Goal: Task Accomplishment & Management: Manage account settings

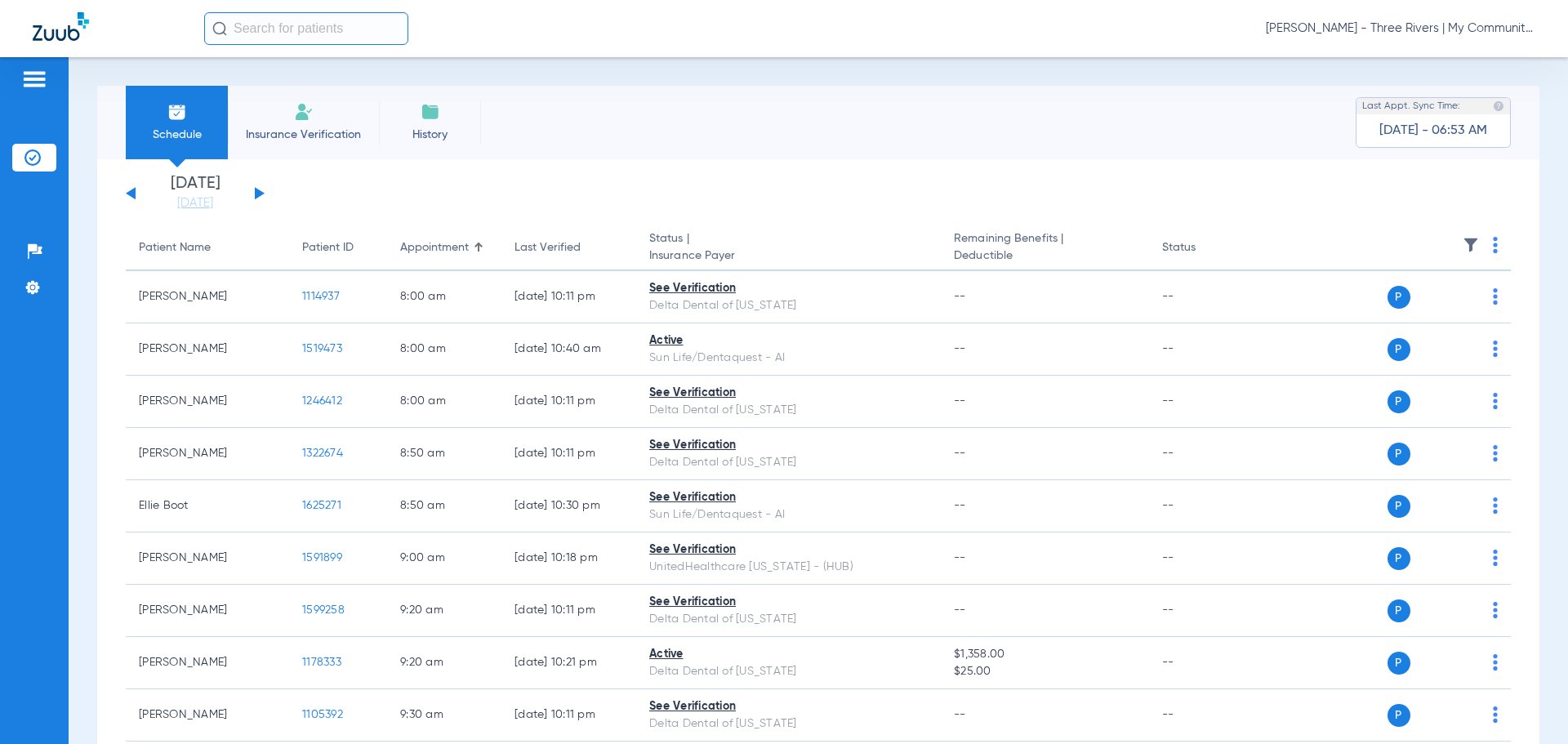
click at [1448, 34] on span "[PERSON_NAME] - Three Rivers | My Community Dental Centers" at bounding box center [1400, 29] width 270 height 16
click at [1479, 64] on button "Account Selection" at bounding box center [1474, 58] width 118 height 33
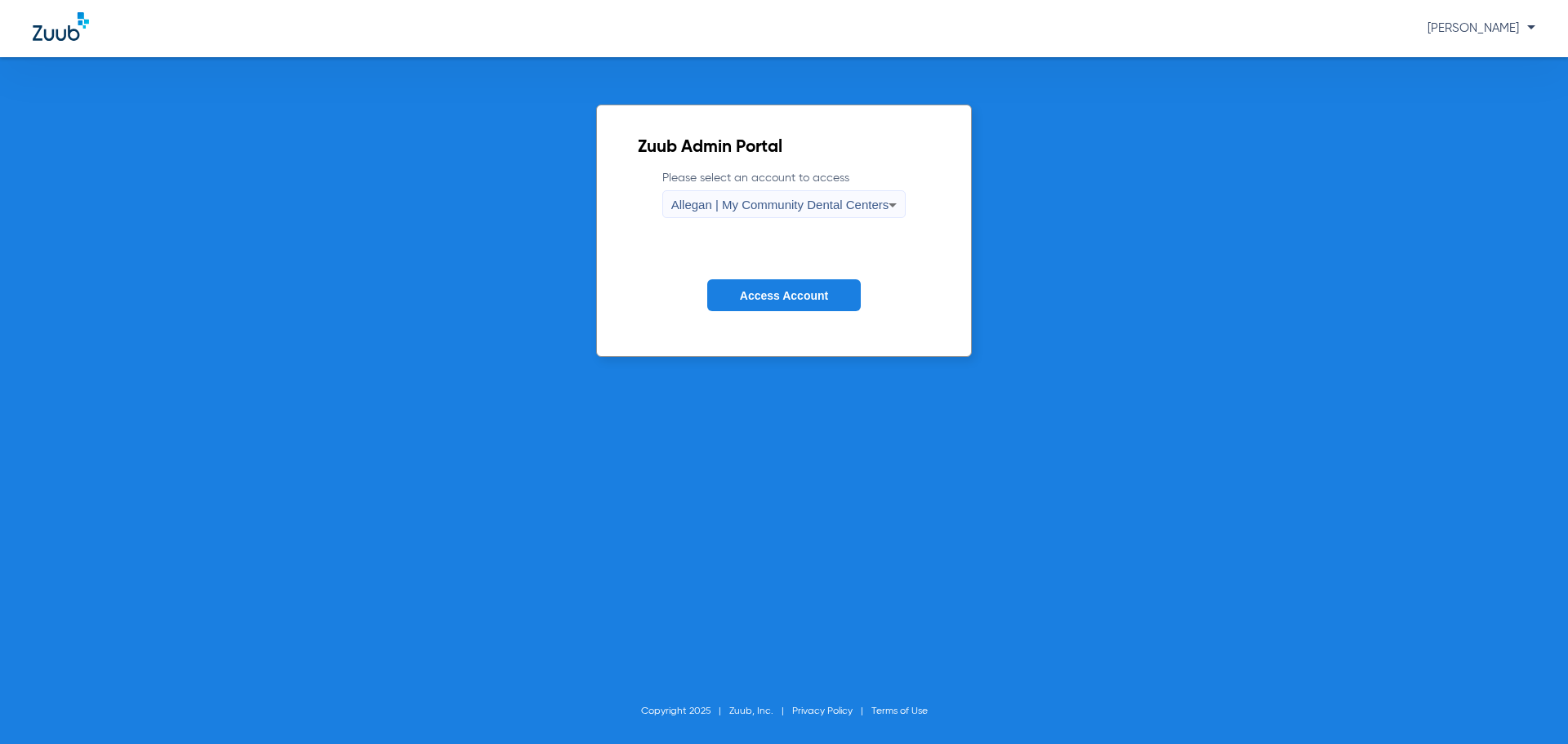
click at [826, 215] on div "Allegan | My Community Dental Centers" at bounding box center [780, 205] width 218 height 28
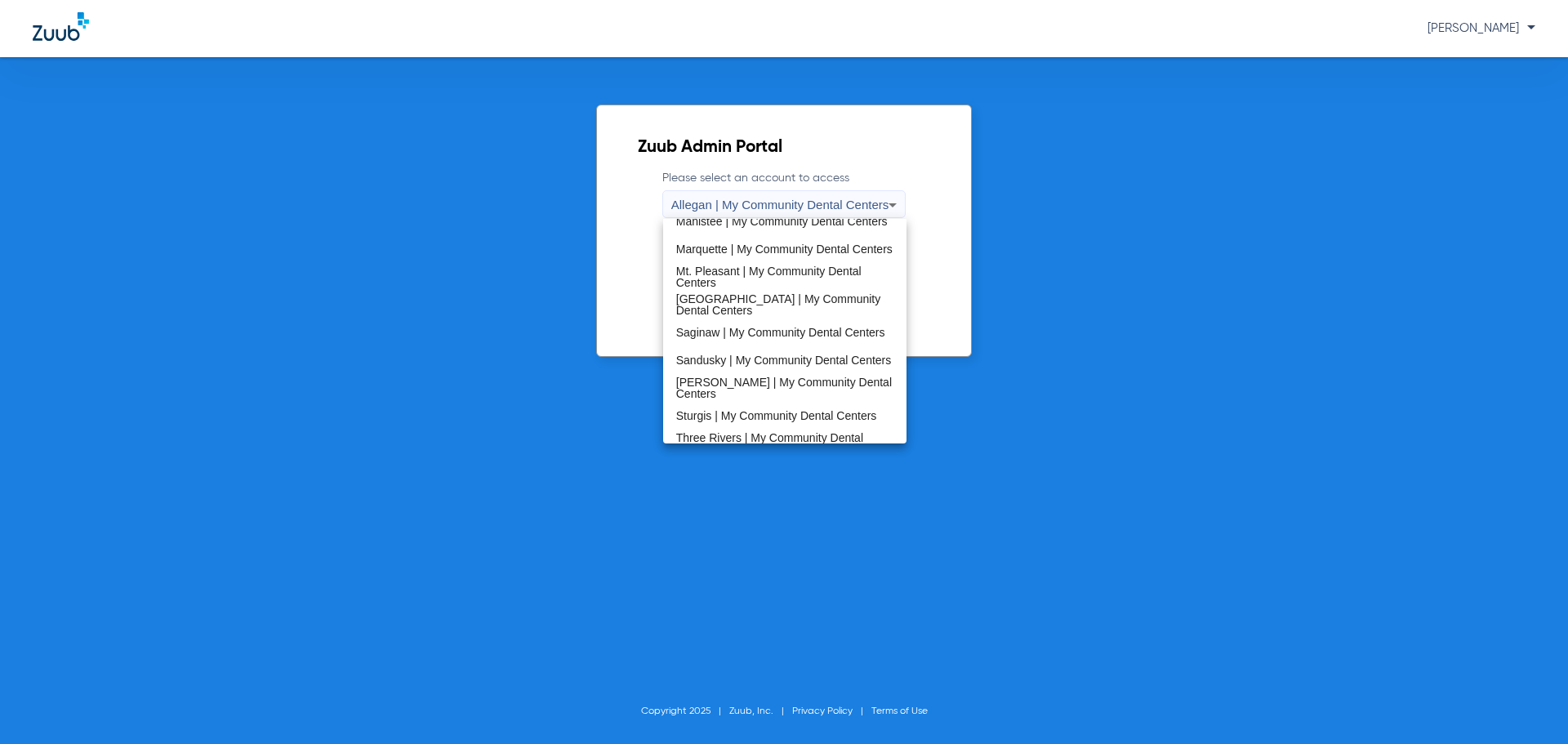
scroll to position [490, 0]
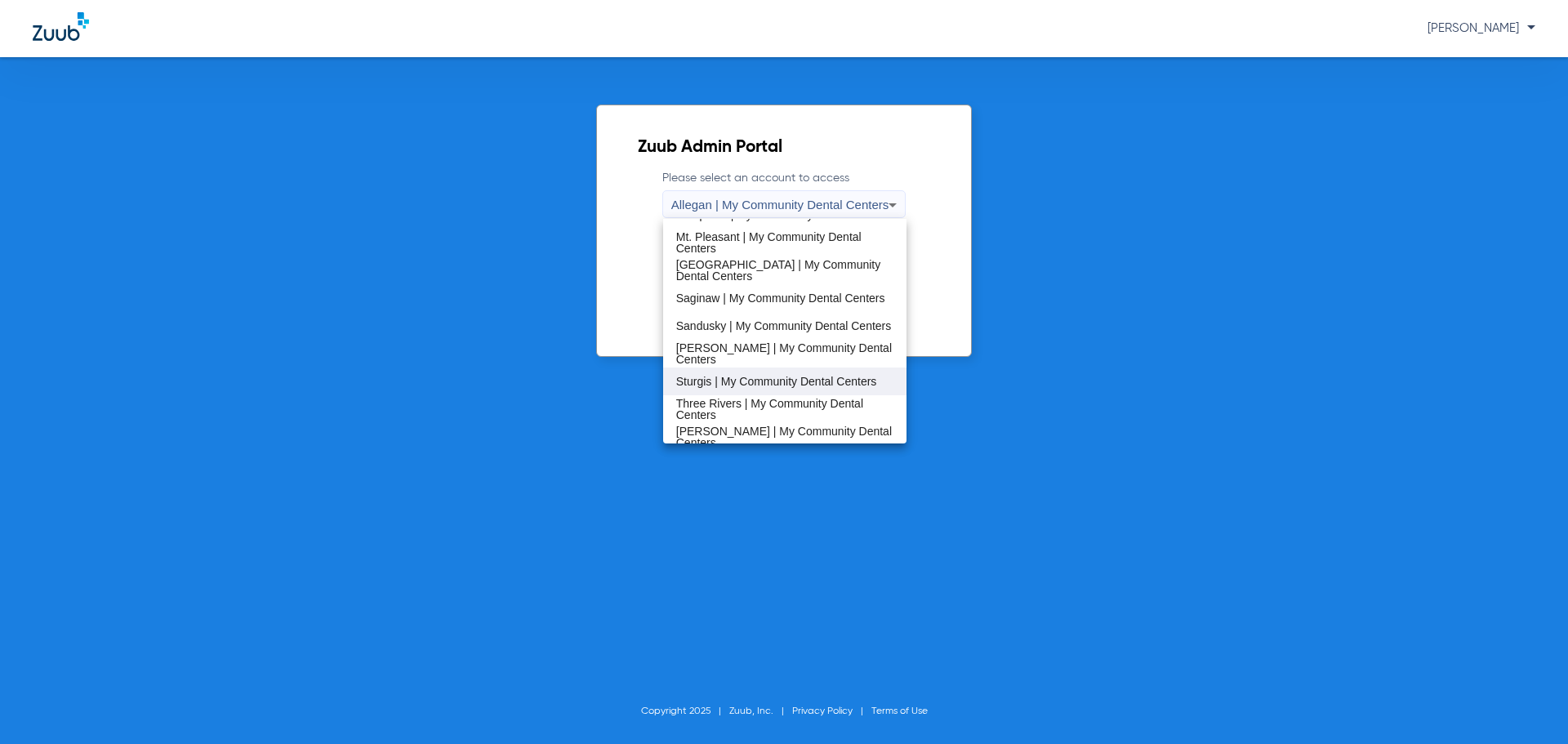
click at [755, 380] on span "Sturgis | My Community Dental Centers" at bounding box center [777, 382] width 201 height 12
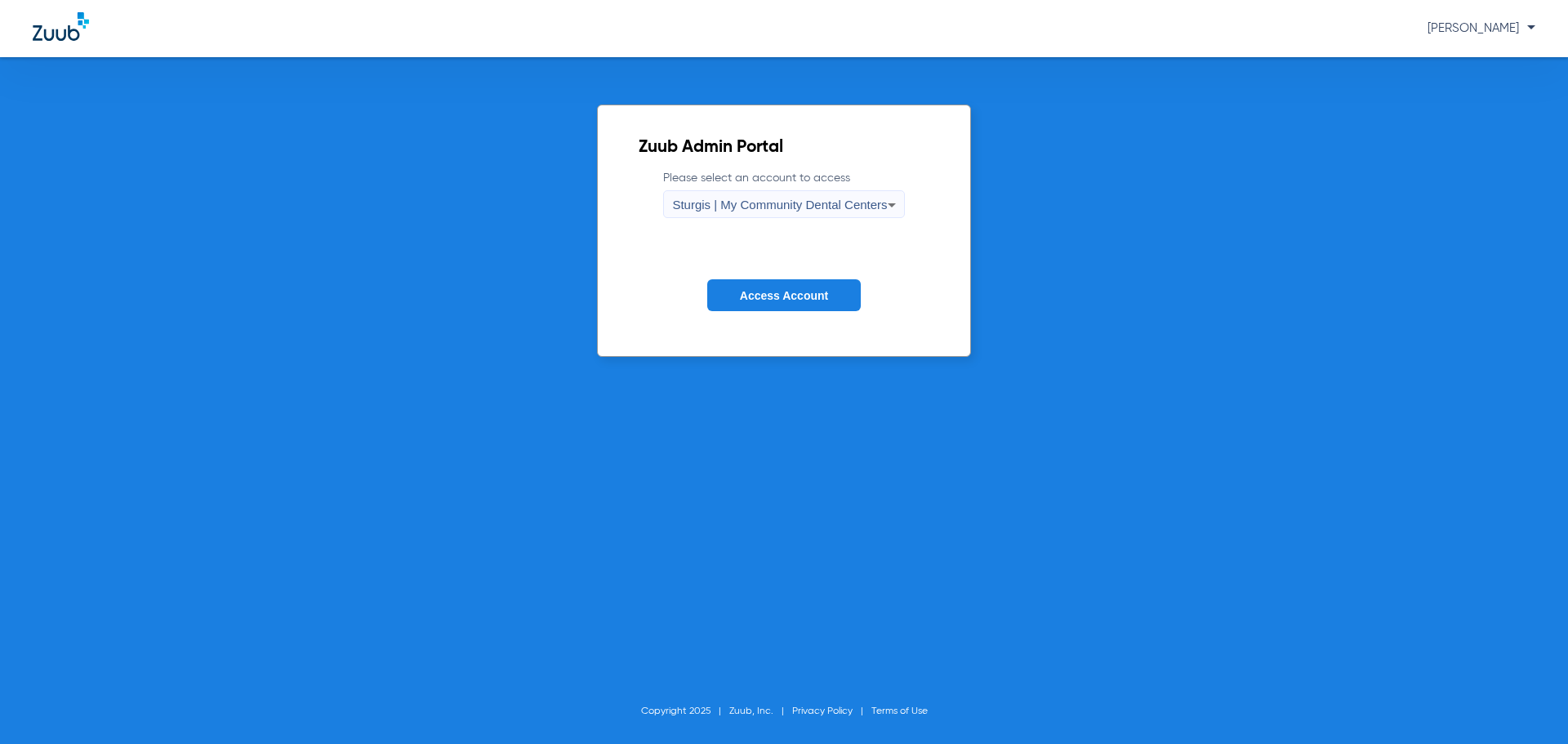
click at [776, 297] on span "Access Account" at bounding box center [784, 295] width 88 height 13
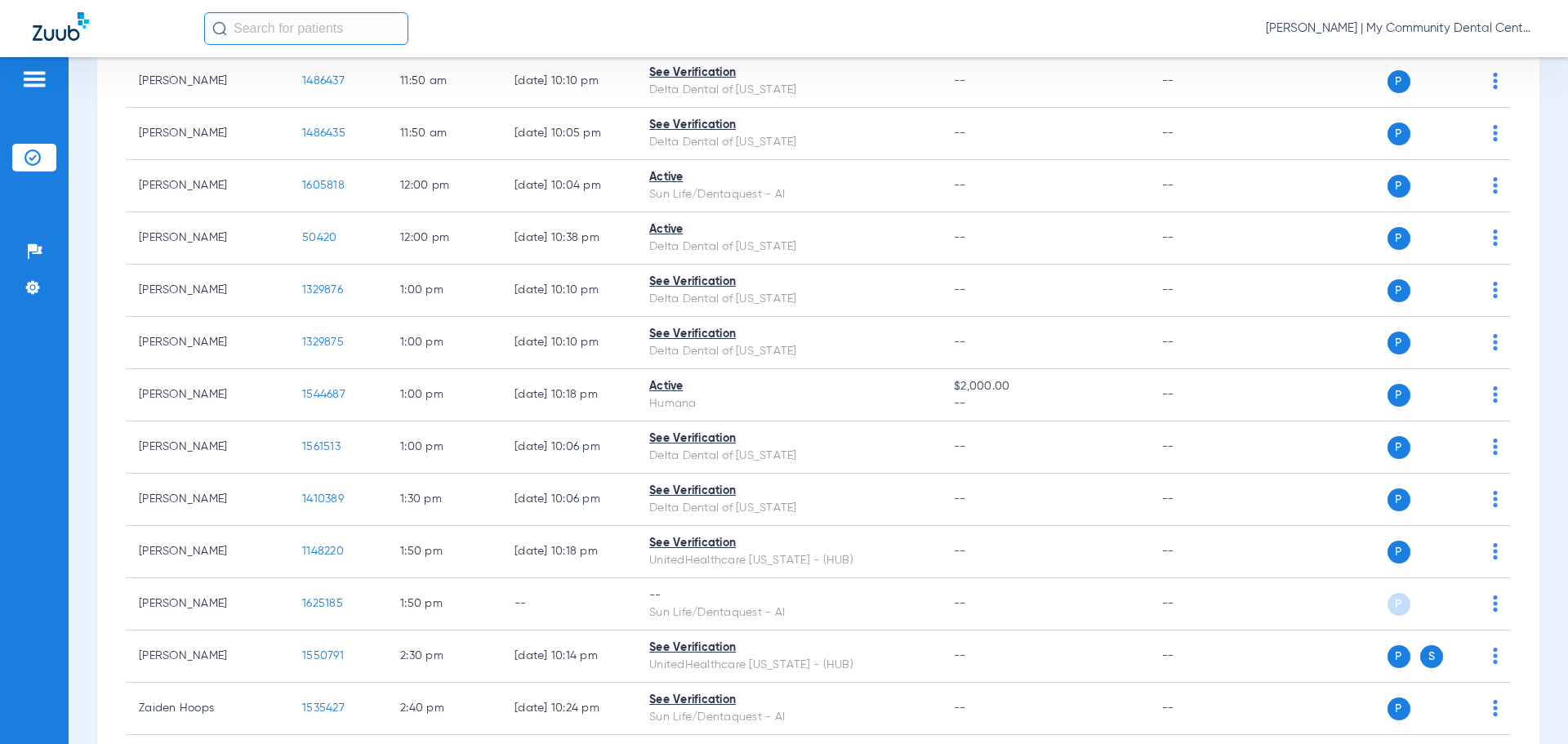
scroll to position [1582, 0]
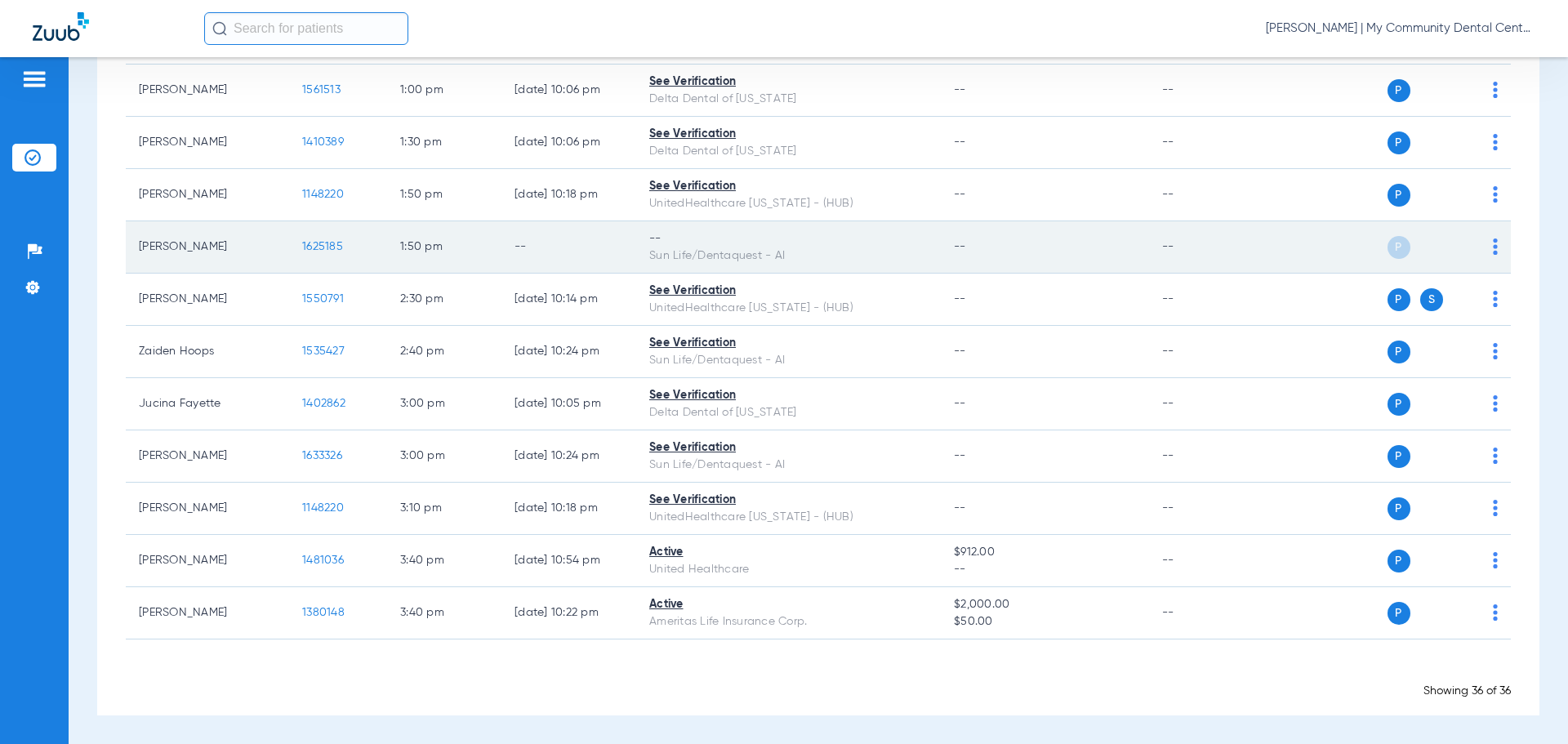
click at [1493, 242] on img at bounding box center [1495, 246] width 5 height 16
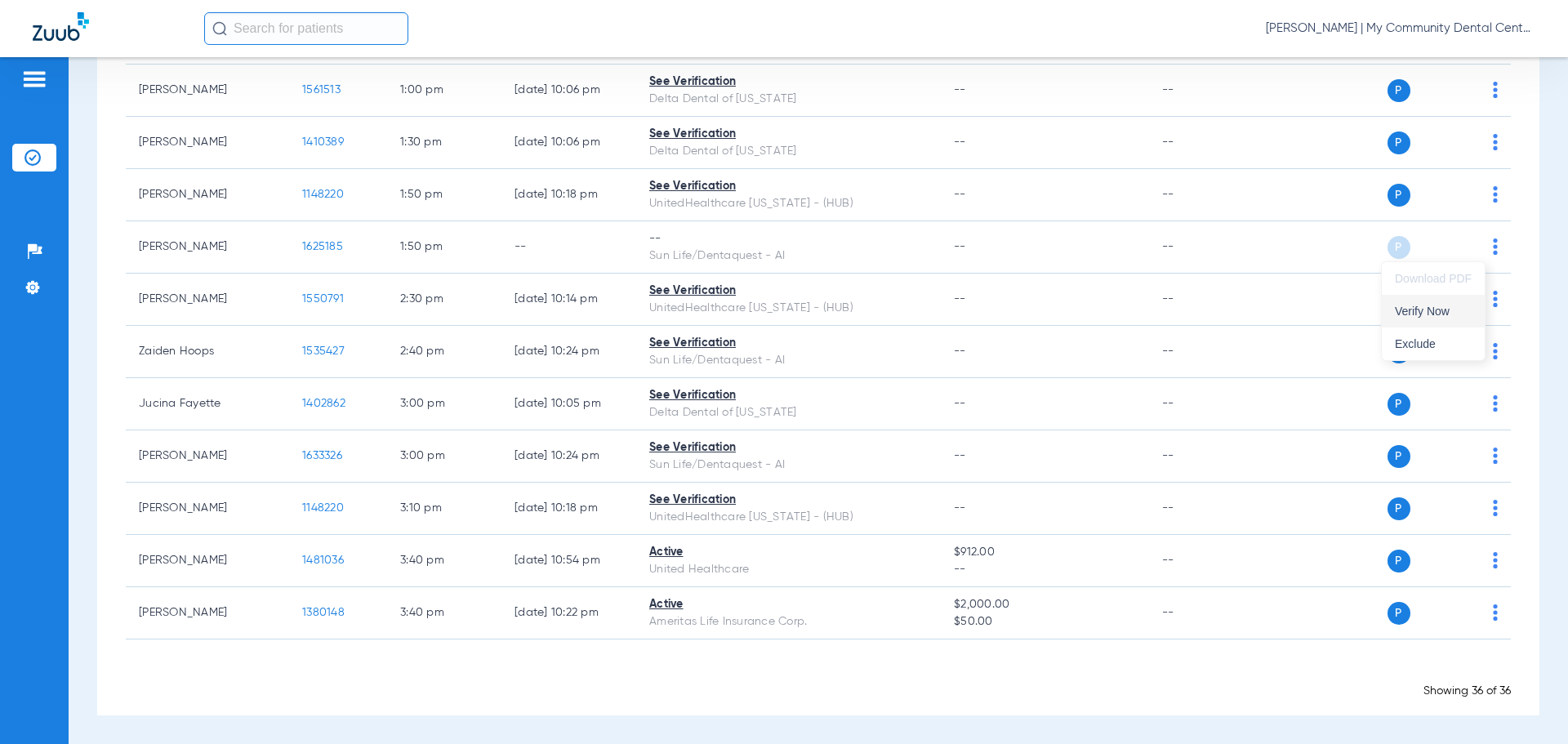
click at [1428, 306] on span "Verify Now" at bounding box center [1433, 311] width 77 height 12
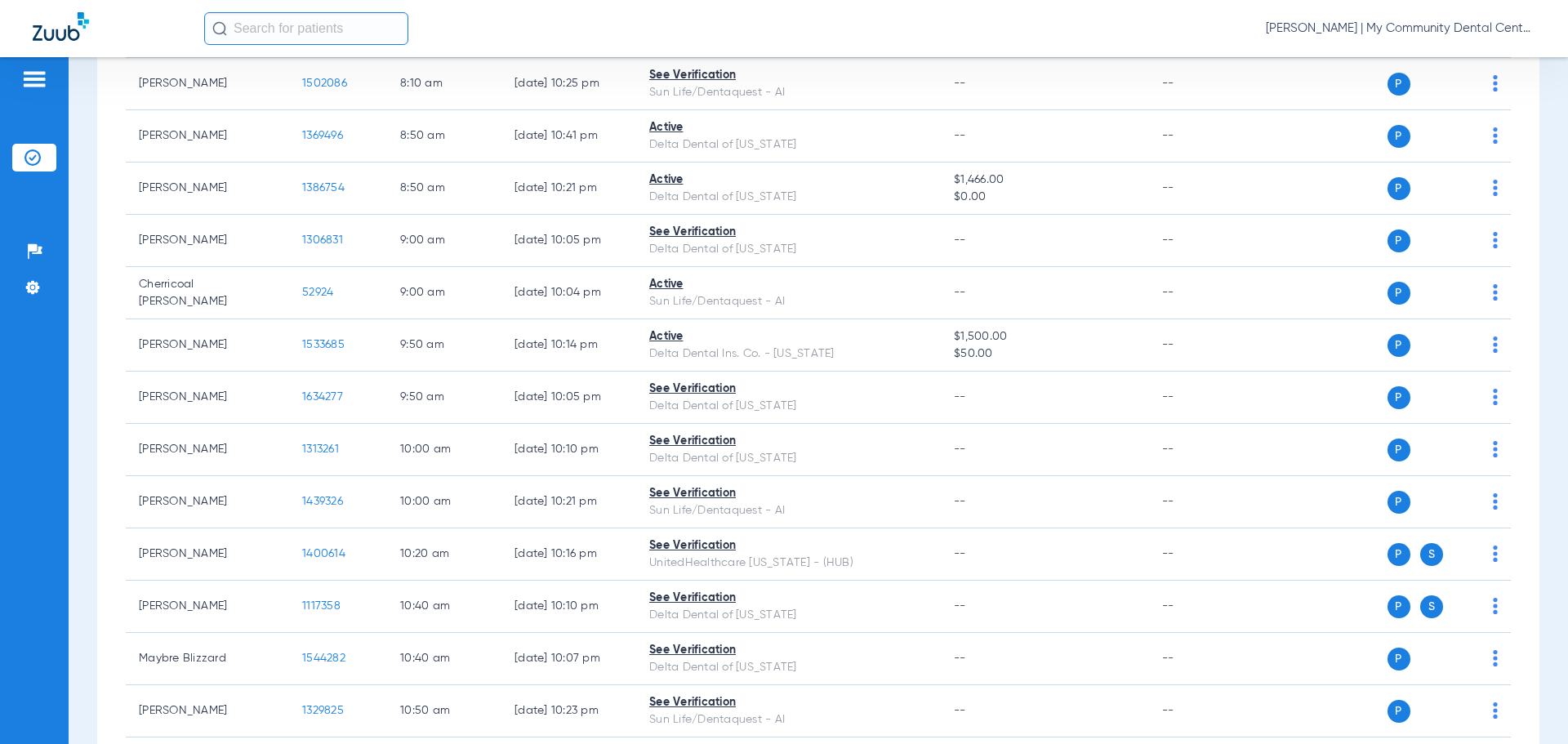
scroll to position [0, 0]
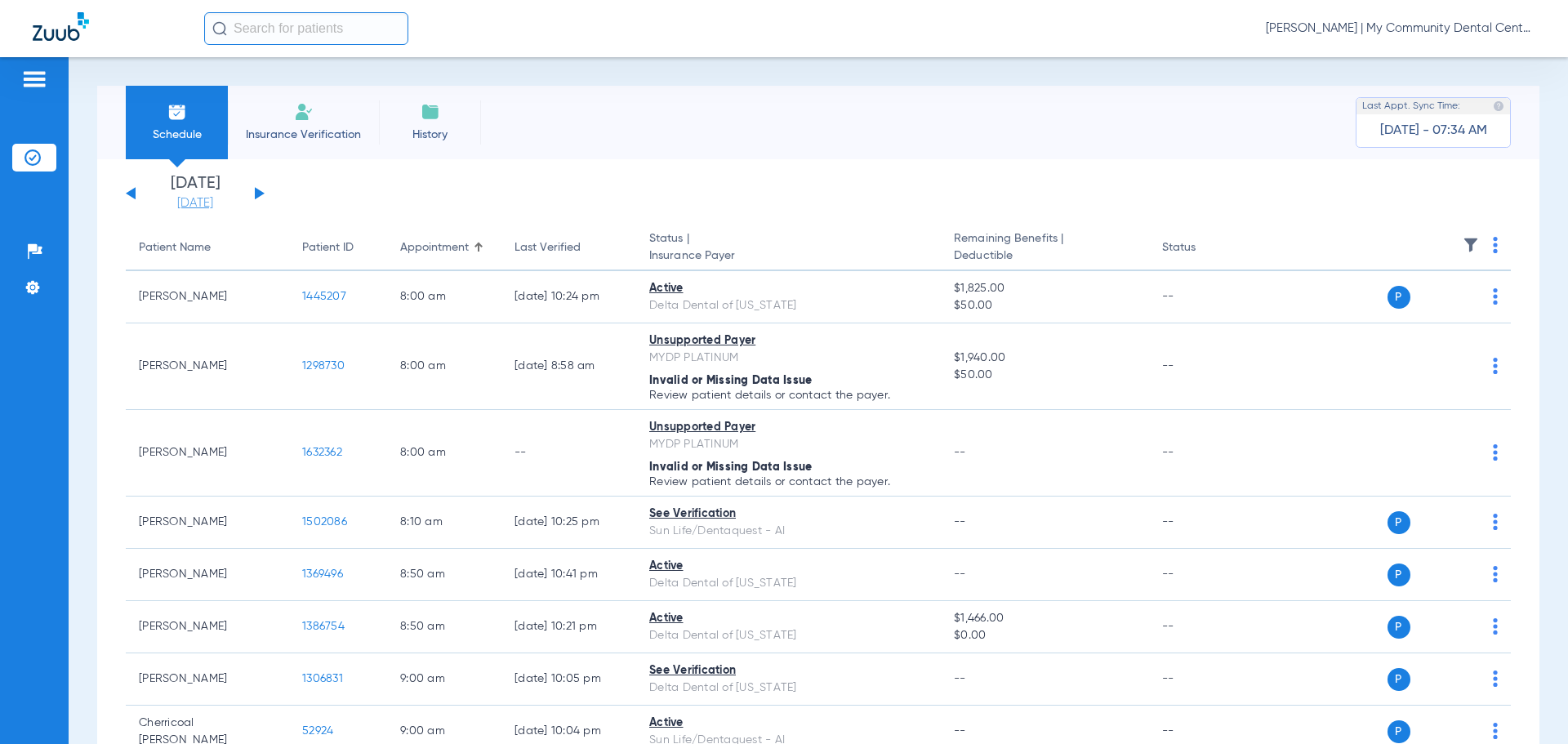
click at [207, 203] on link "[DATE]" at bounding box center [195, 203] width 98 height 16
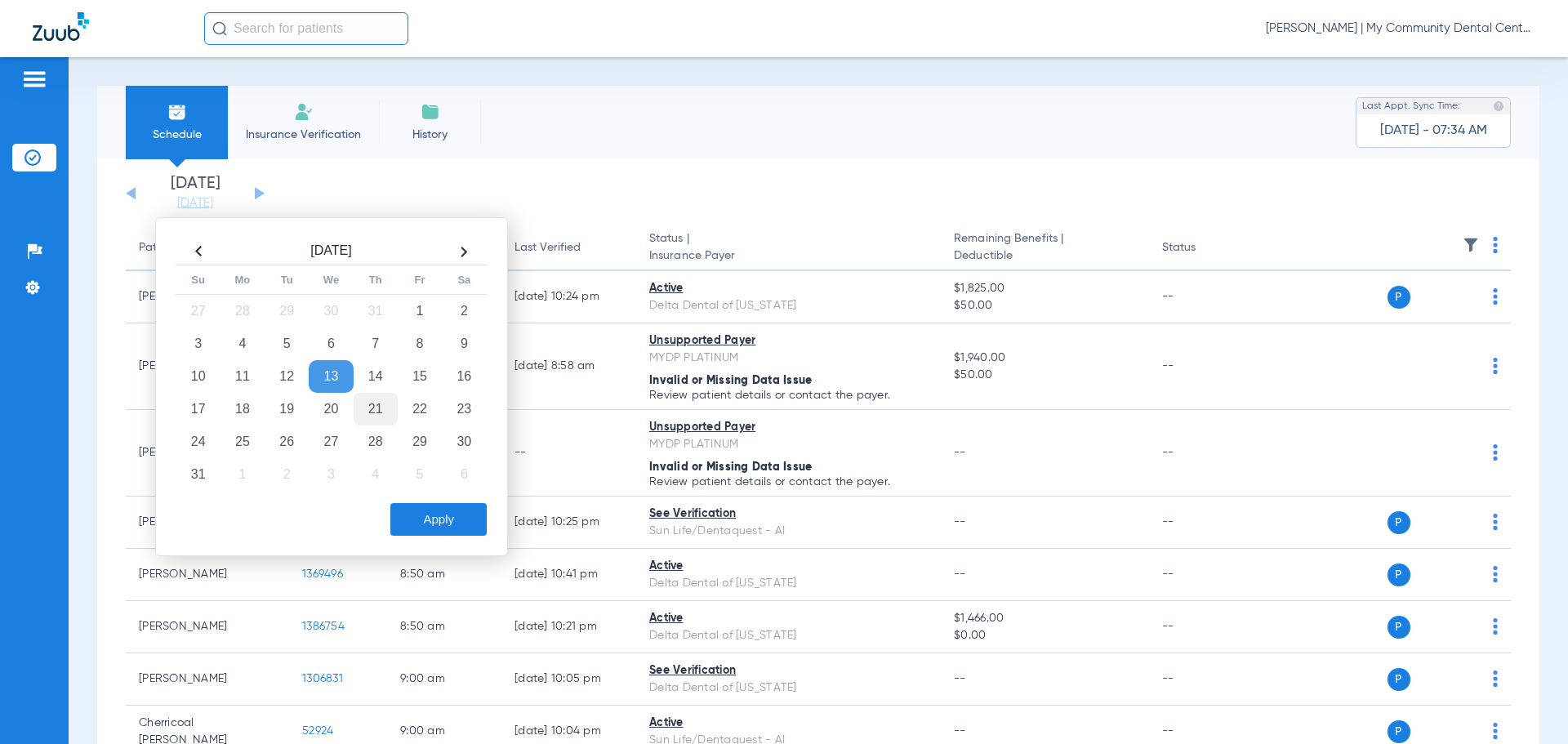
click at [376, 409] on td "21" at bounding box center [375, 410] width 44 height 33
click at [453, 542] on div "[DATE] Su Mo Tu We Th Fr Sa 27 28 29 30 31 1 2 3 4 5 6 7 8 9 10 11 12 13 14 15 …" at bounding box center [331, 387] width 352 height 339
click at [447, 522] on button "Apply" at bounding box center [438, 519] width 96 height 33
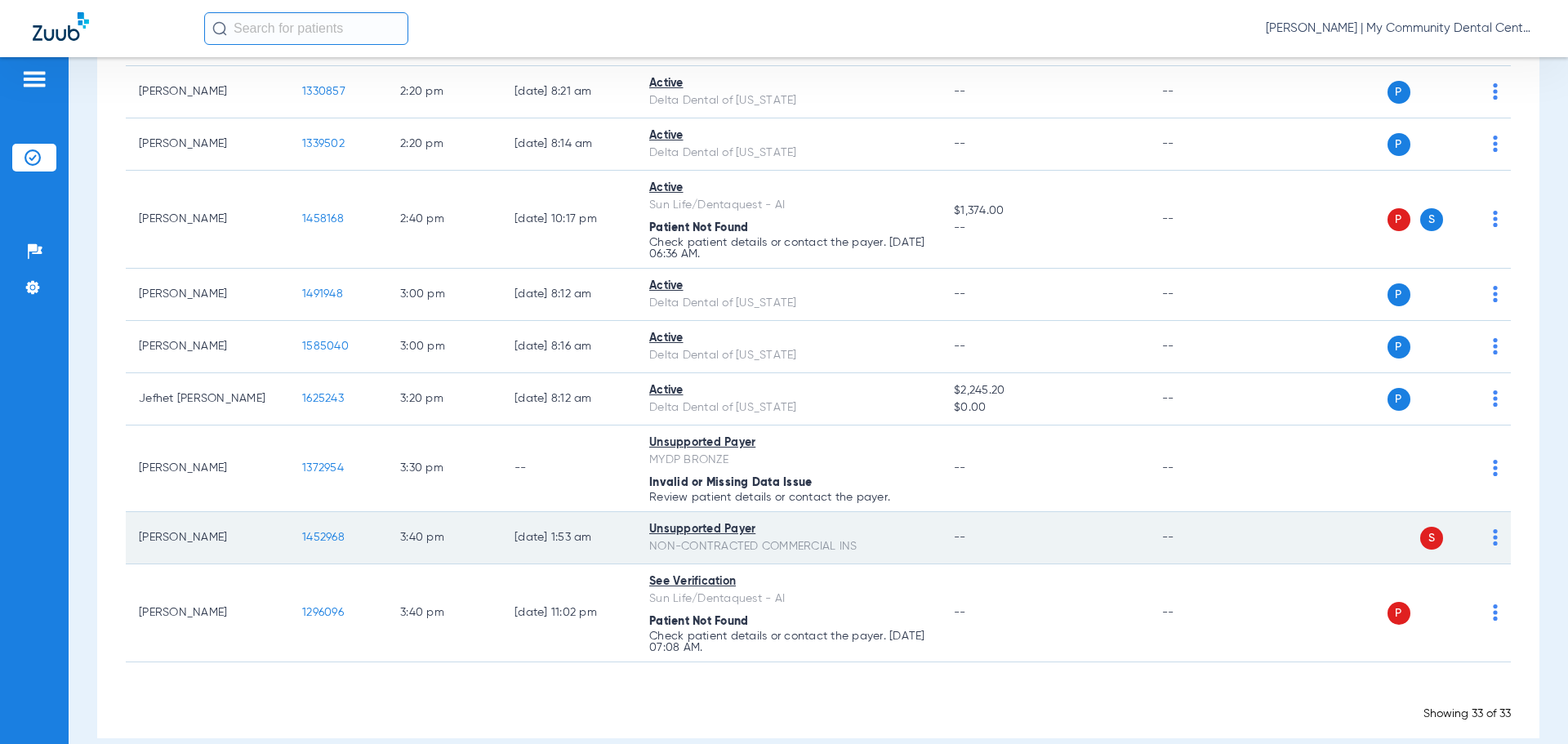
scroll to position [1781, 0]
